Goal: Information Seeking & Learning: Learn about a topic

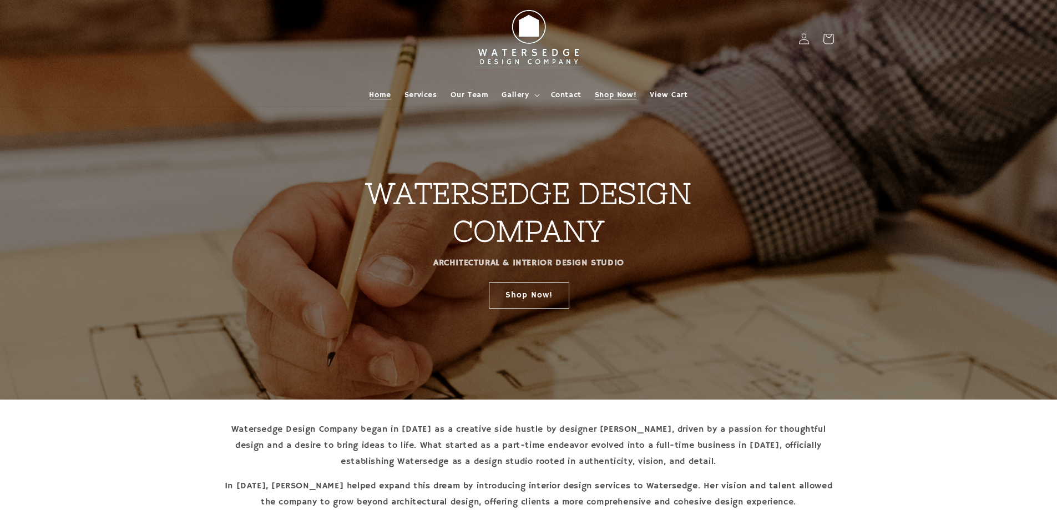
click at [622, 92] on span "Shop Now!" at bounding box center [616, 95] width 42 height 10
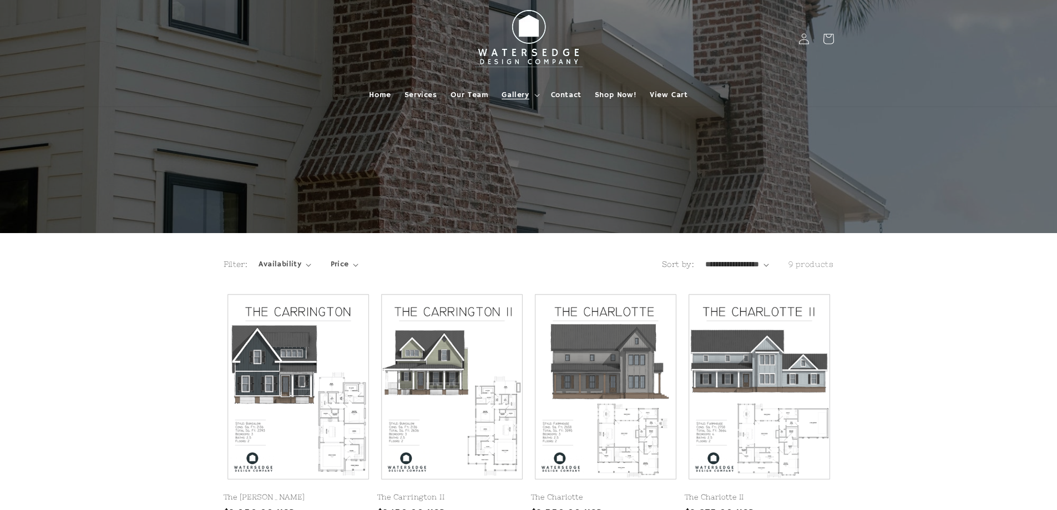
click at [527, 92] on span "Gallery" at bounding box center [515, 95] width 27 height 10
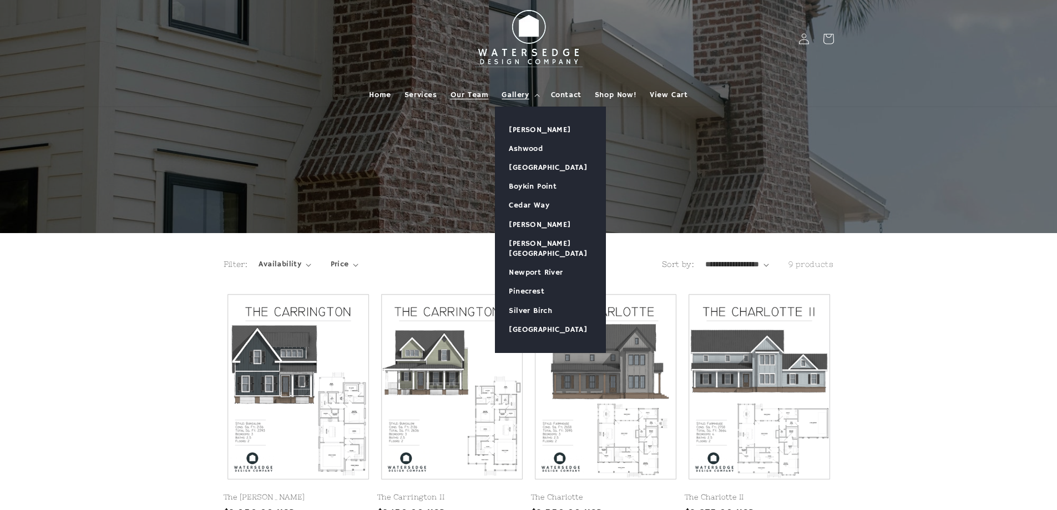
click at [478, 98] on span "Our Team" at bounding box center [470, 95] width 38 height 10
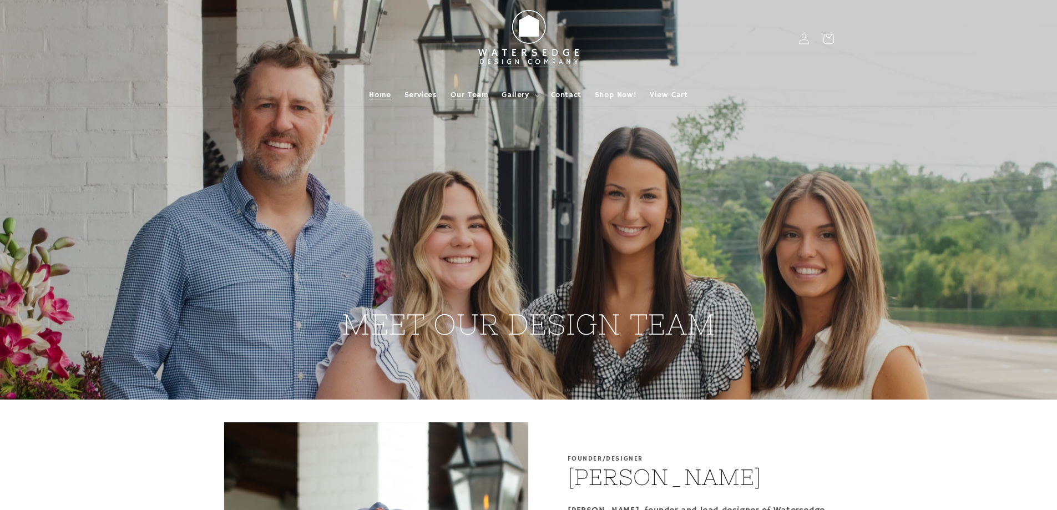
click at [377, 93] on span "Home" at bounding box center [380, 95] width 22 height 10
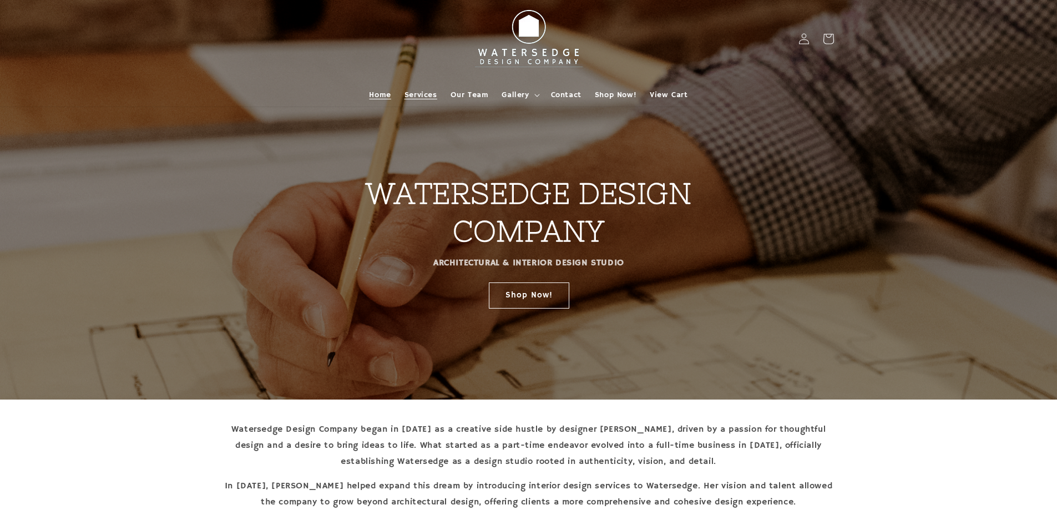
click at [424, 95] on span "Services" at bounding box center [421, 95] width 33 height 10
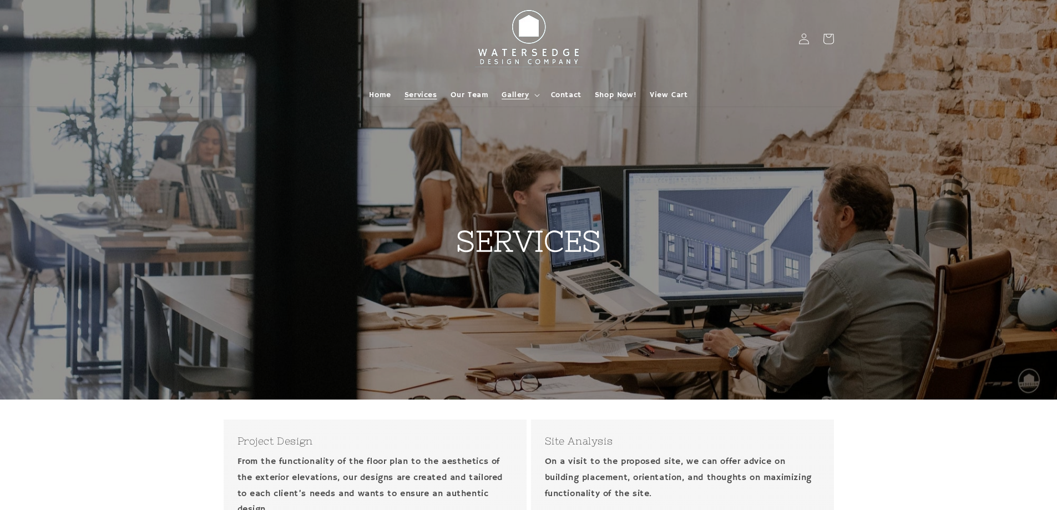
click at [537, 95] on icon at bounding box center [538, 95] width 6 height 3
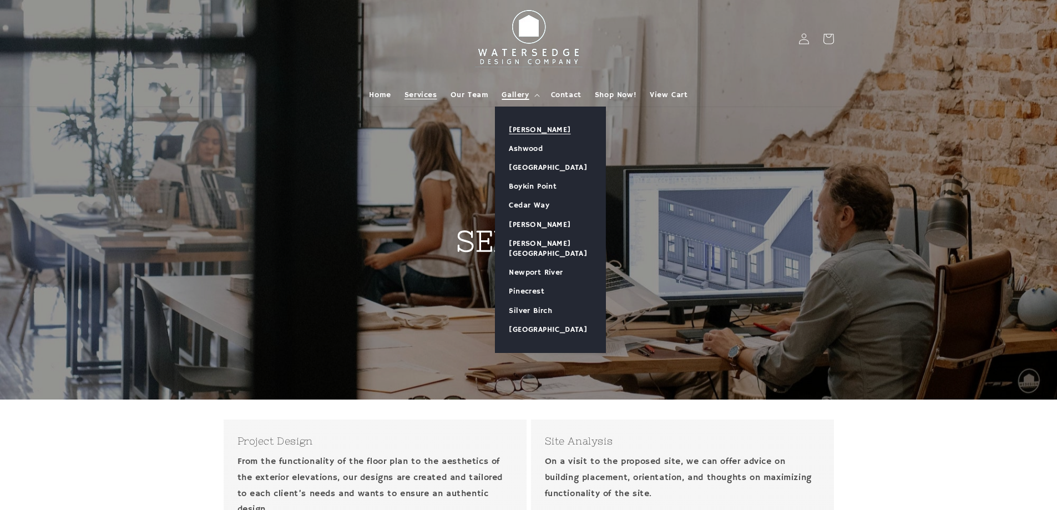
click at [531, 133] on link "[PERSON_NAME]" at bounding box center [551, 129] width 110 height 19
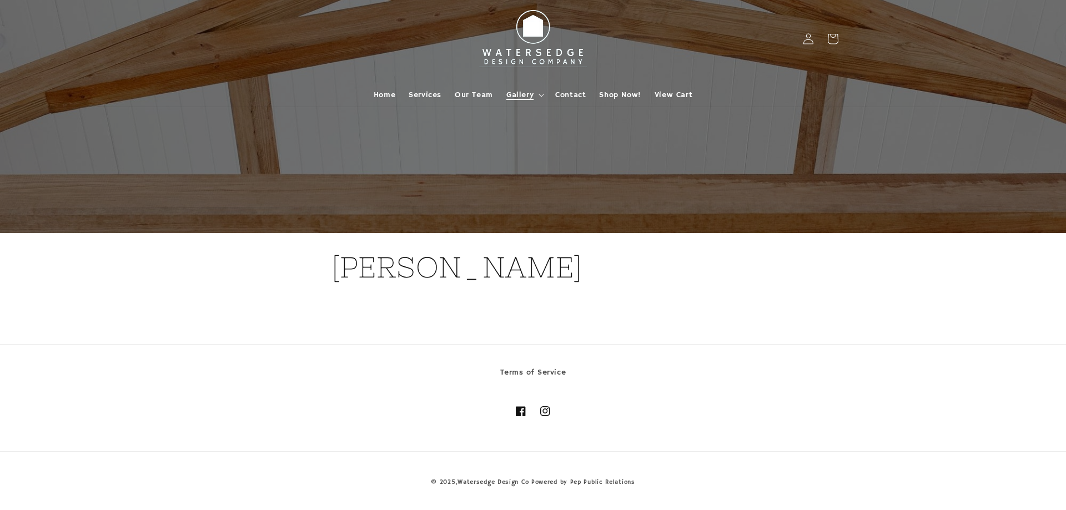
click at [536, 99] on summary "Gallery" at bounding box center [524, 94] width 49 height 23
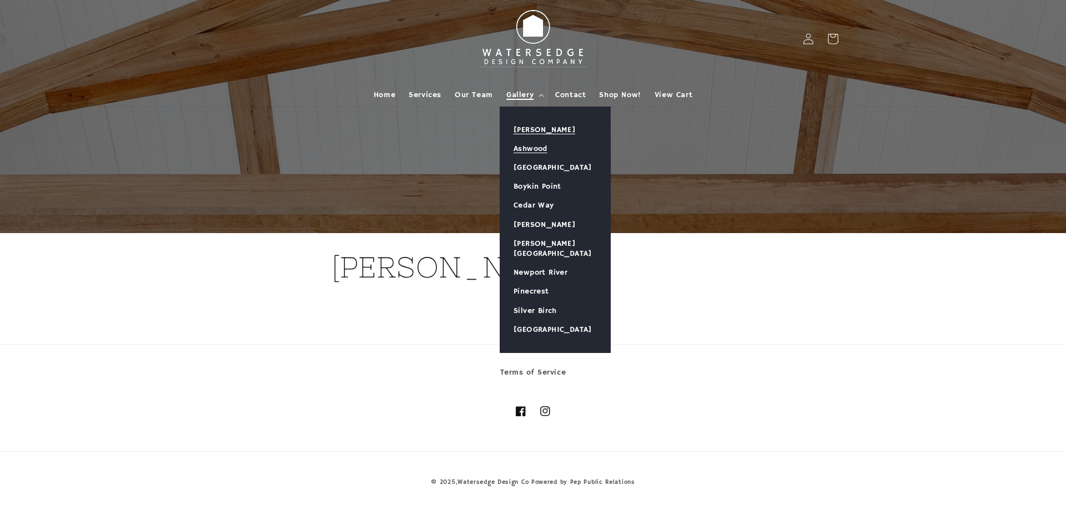
click at [537, 144] on link "Ashwood" at bounding box center [555, 148] width 110 height 19
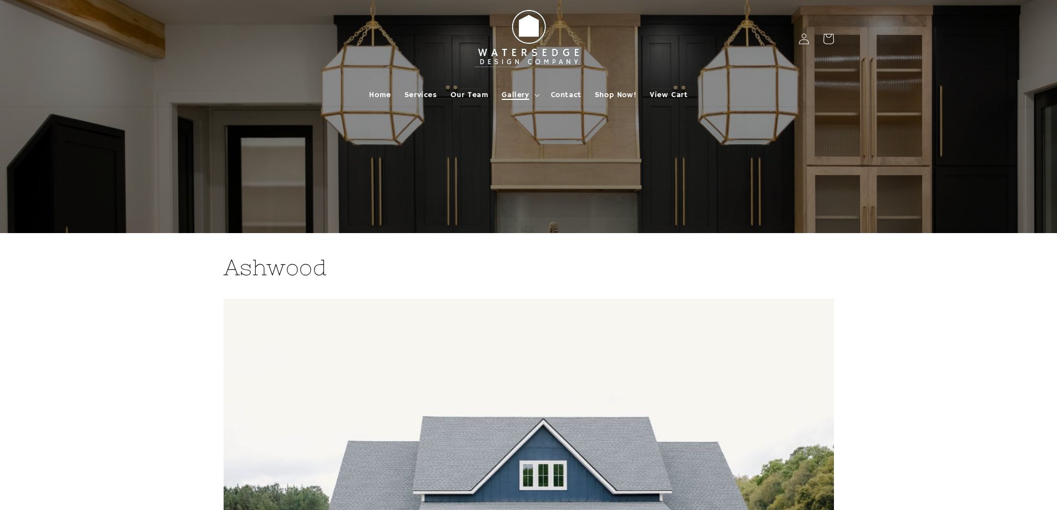
click at [539, 97] on icon at bounding box center [538, 95] width 6 height 3
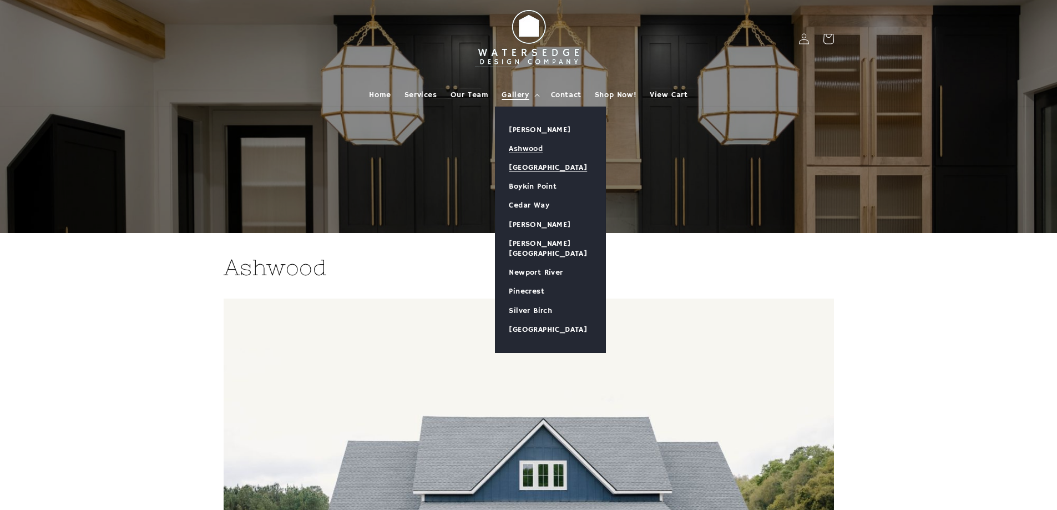
click at [542, 164] on link "[GEOGRAPHIC_DATA]" at bounding box center [551, 167] width 110 height 19
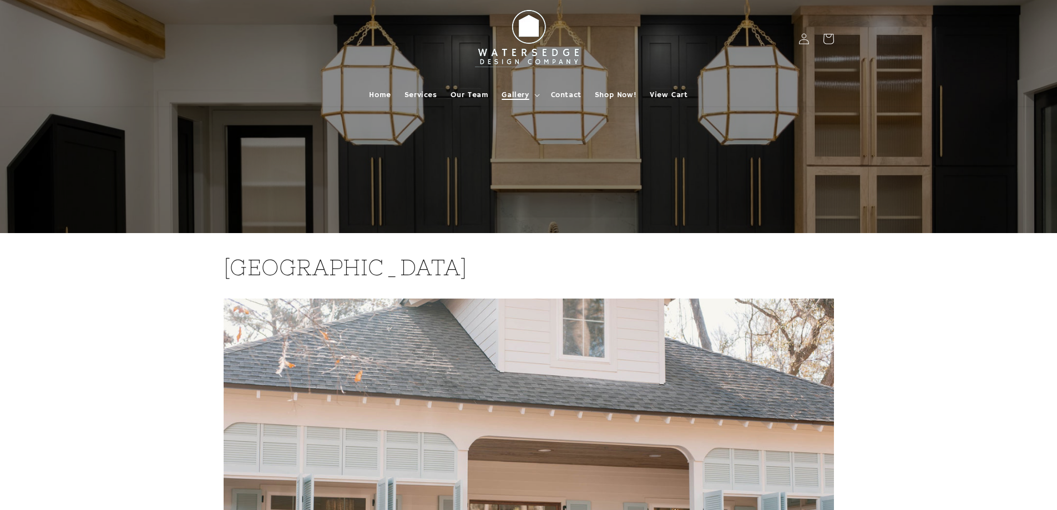
click at [526, 92] on span "Gallery" at bounding box center [515, 95] width 27 height 10
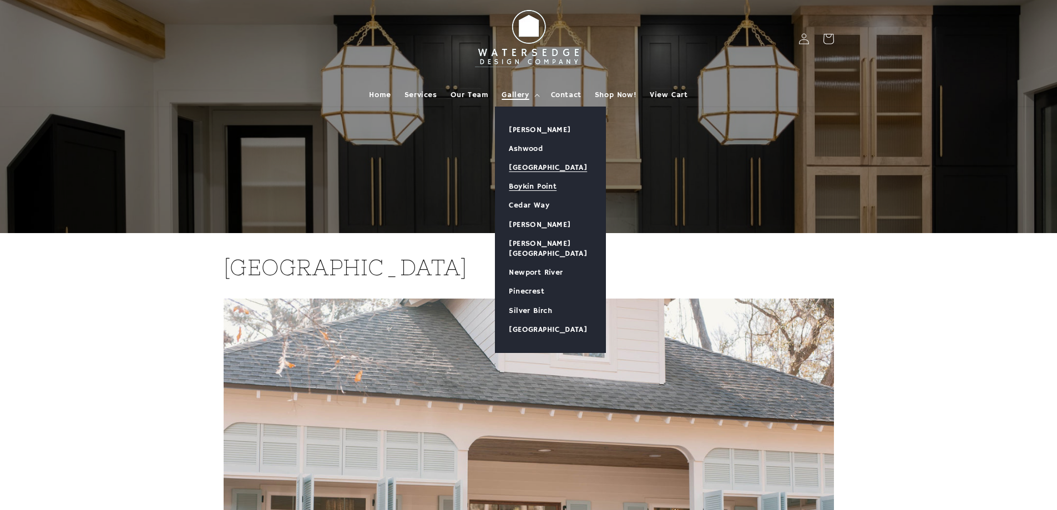
click at [533, 187] on link "Boykin Point" at bounding box center [551, 186] width 110 height 19
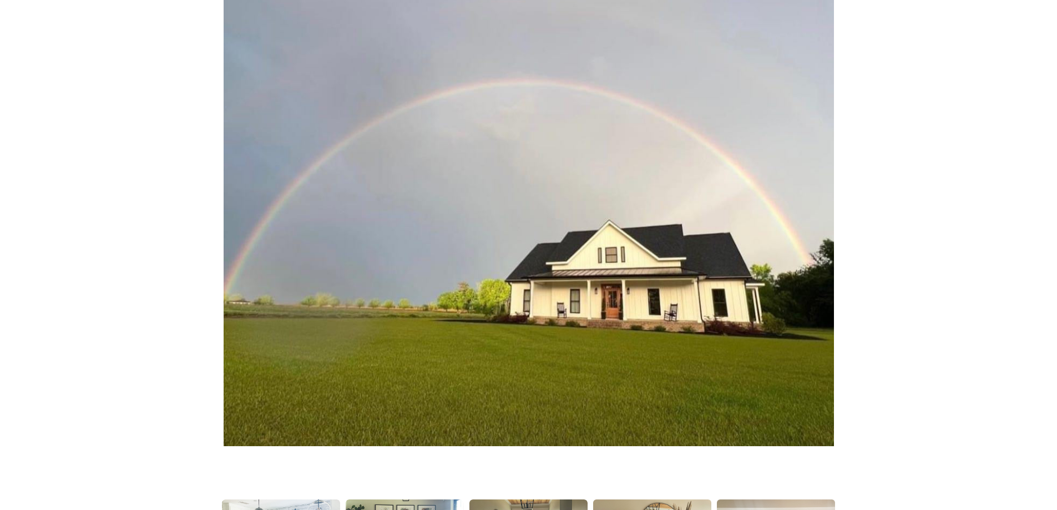
scroll to position [333, 0]
